Goal: Information Seeking & Learning: Find specific page/section

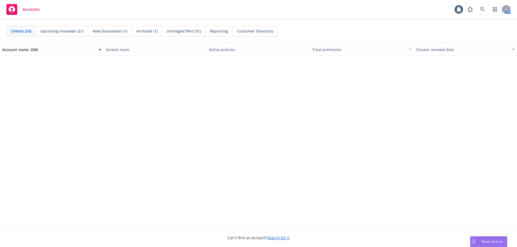
scroll to position [37, 0]
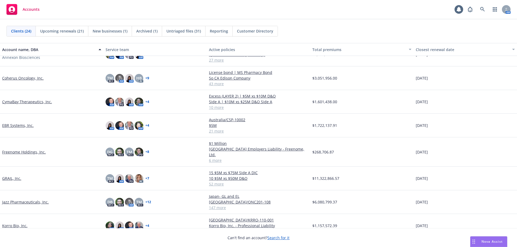
click at [22, 200] on link "Jazz Pharmaceuticals, Inc." at bounding box center [25, 203] width 47 height 6
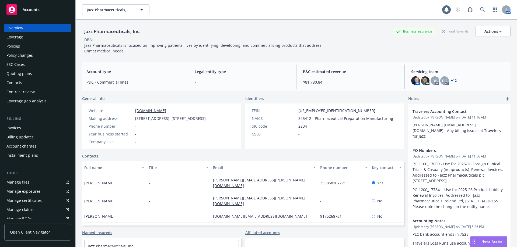
click at [26, 47] on div "Policies" at bounding box center [37, 46] width 62 height 9
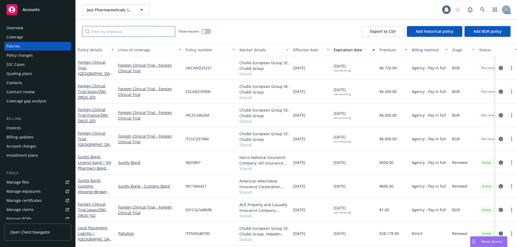
click at [96, 29] on input "Filter by keyword..." at bounding box center [128, 31] width 93 height 11
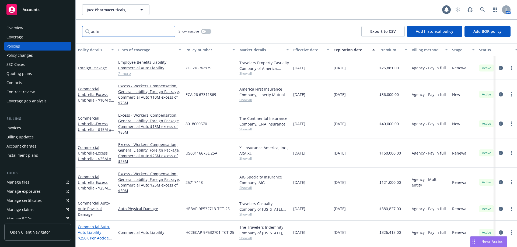
scroll to position [1, 0]
type input "auto"
click at [246, 98] on span "Show all" at bounding box center [264, 100] width 50 height 5
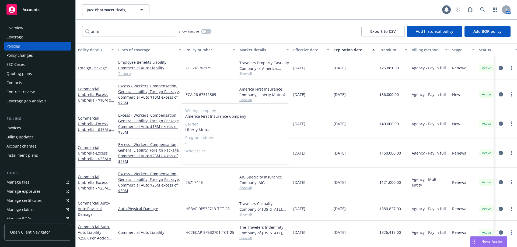
click at [282, 103] on div "Writing company America First Insurance Company Carrier Liberty Mutual Program …" at bounding box center [235, 133] width 108 height 61
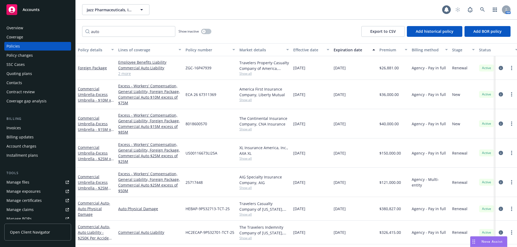
click at [292, 103] on div "[DATE]" at bounding box center [311, 94] width 40 height 29
click at [248, 127] on span "Show all" at bounding box center [264, 129] width 50 height 5
click at [293, 109] on div "[DATE]" at bounding box center [311, 123] width 40 height 29
click at [247, 158] on span "Show all" at bounding box center [264, 158] width 50 height 5
click at [290, 132] on div "The Continental Insurance Company, CNA Insurance Show all" at bounding box center [264, 123] width 54 height 29
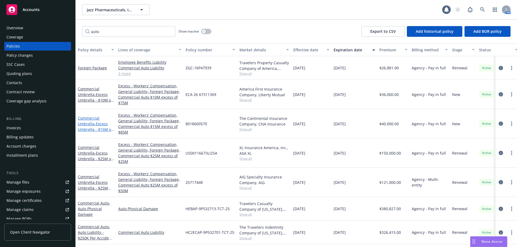
click at [103, 128] on span "- Excess Umbrella - $15M xs $85M" at bounding box center [96, 129] width 36 height 16
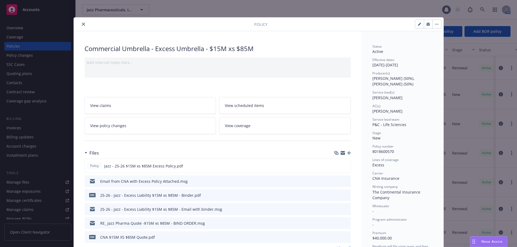
click at [344, 209] on icon "preview file" at bounding box center [345, 209] width 5 height 4
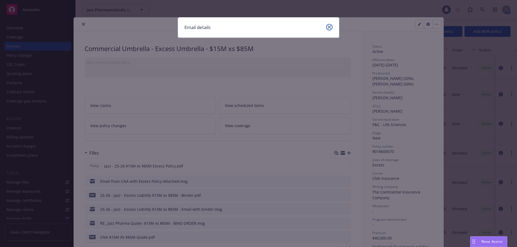
click at [327, 26] on link "close" at bounding box center [329, 27] width 6 height 6
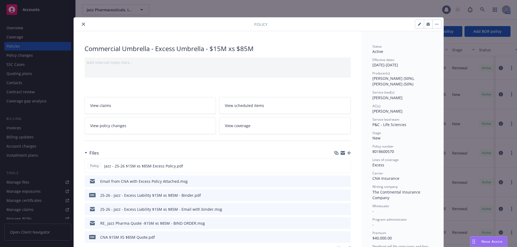
click at [336, 209] on icon "download file" at bounding box center [337, 209] width 4 height 4
click at [82, 25] on icon "close" at bounding box center [83, 24] width 3 height 3
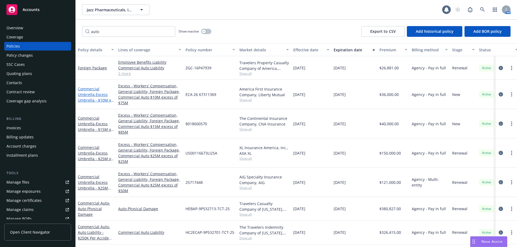
click at [95, 93] on span "- Excess Umbrella - $10M xs $75M" at bounding box center [96, 100] width 36 height 16
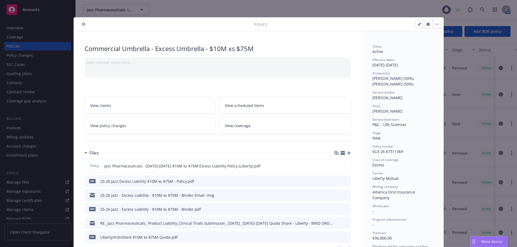
click at [346, 196] on icon "preview file" at bounding box center [345, 195] width 5 height 4
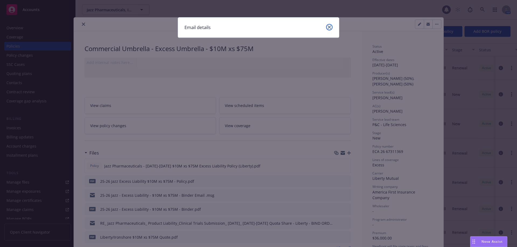
click at [329, 28] on icon "close" at bounding box center [329, 27] width 3 height 3
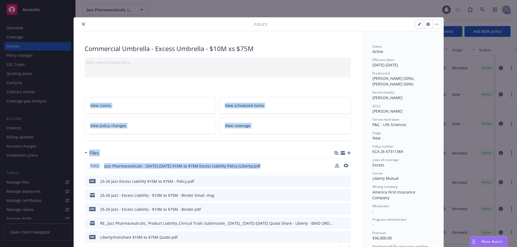
drag, startPoint x: 340, startPoint y: 160, endPoint x: 336, endPoint y: 169, distance: 10.3
click at [336, 196] on icon "download file" at bounding box center [337, 195] width 4 height 4
click at [80, 22] on button "close" at bounding box center [83, 24] width 6 height 6
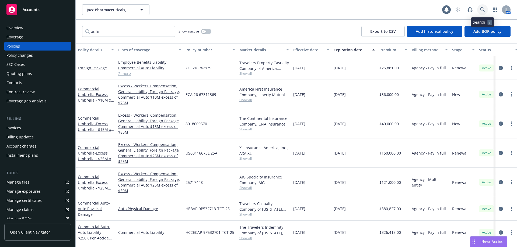
click at [481, 9] on icon at bounding box center [482, 9] width 5 height 5
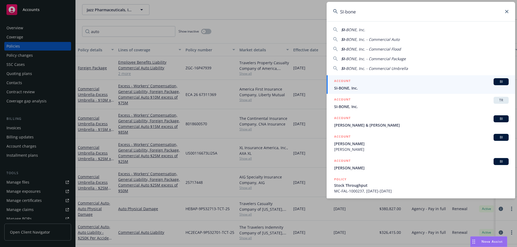
type input "SI-bone"
click at [424, 83] on div "ACCOUNT BI" at bounding box center [421, 81] width 175 height 7
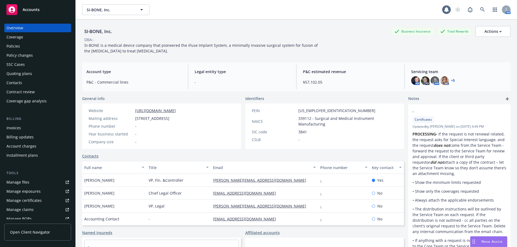
click at [14, 47] on div "Policies" at bounding box center [12, 46] width 13 height 9
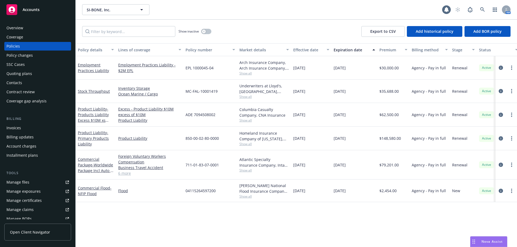
click at [121, 174] on link "6 more" at bounding box center [149, 174] width 63 height 6
